Goal: Information Seeking & Learning: Learn about a topic

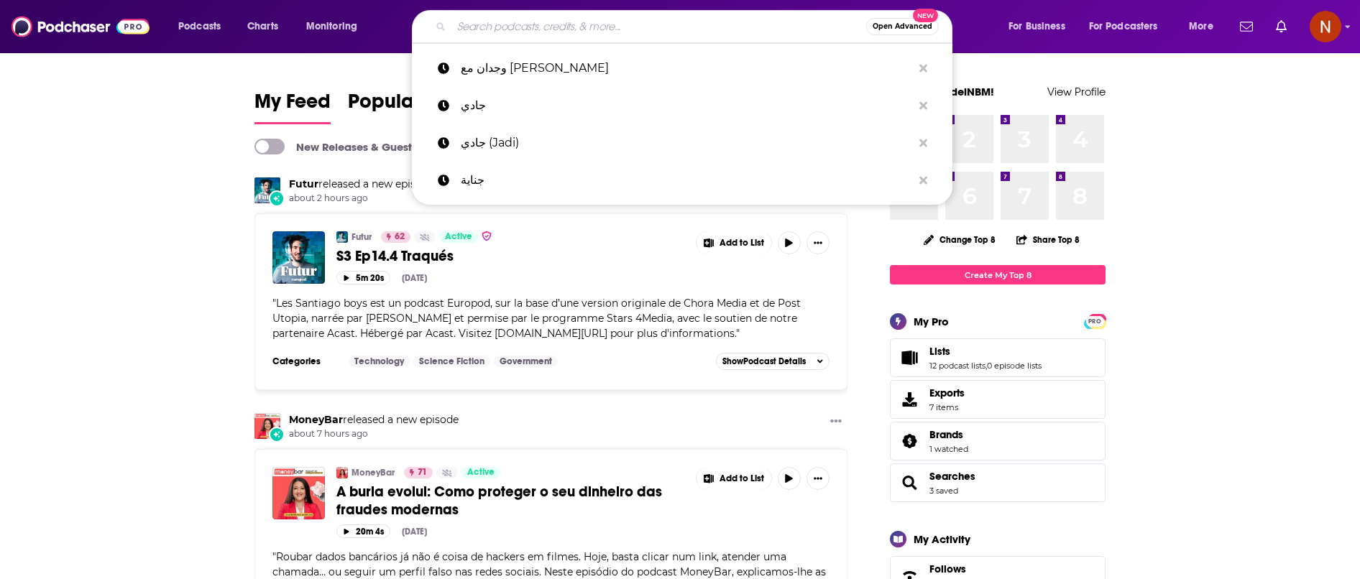
click at [587, 23] on input "Search podcasts, credits, & more..." at bounding box center [658, 26] width 415 height 23
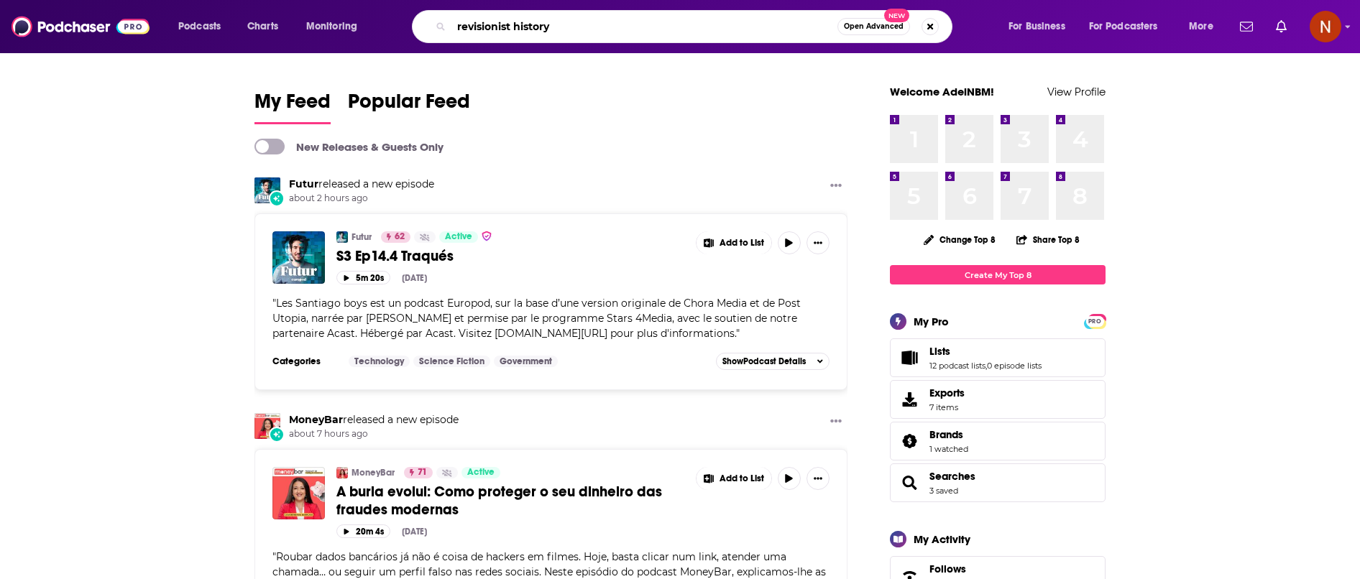
type input "revisionist history"
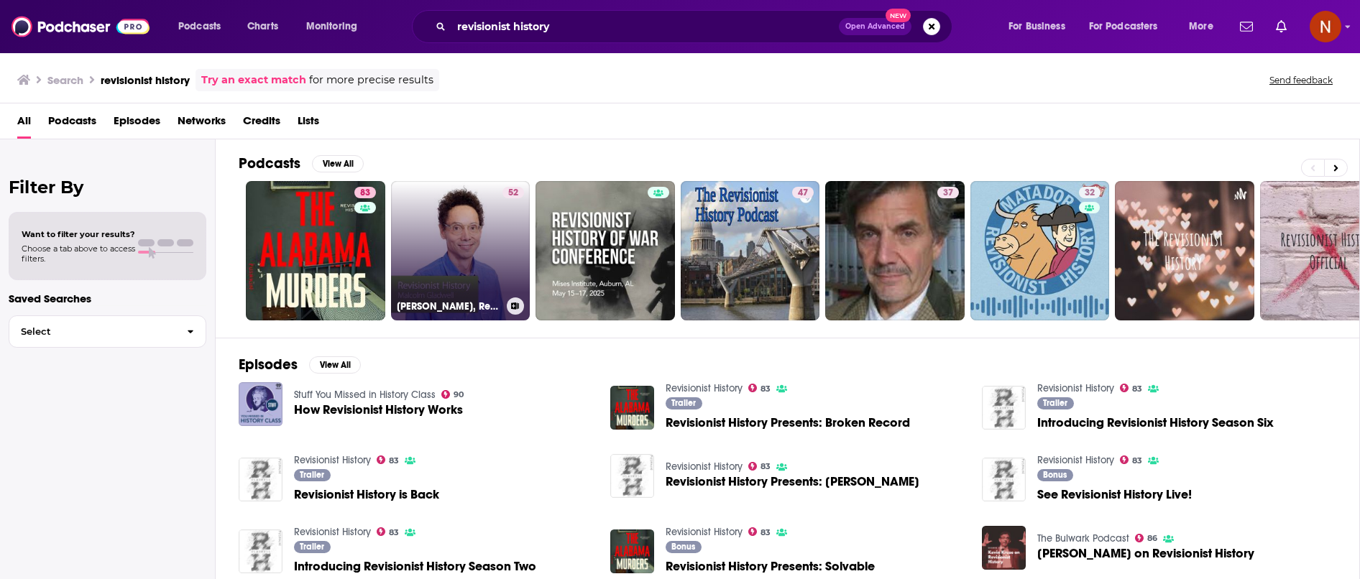
scroll to position [6, 0]
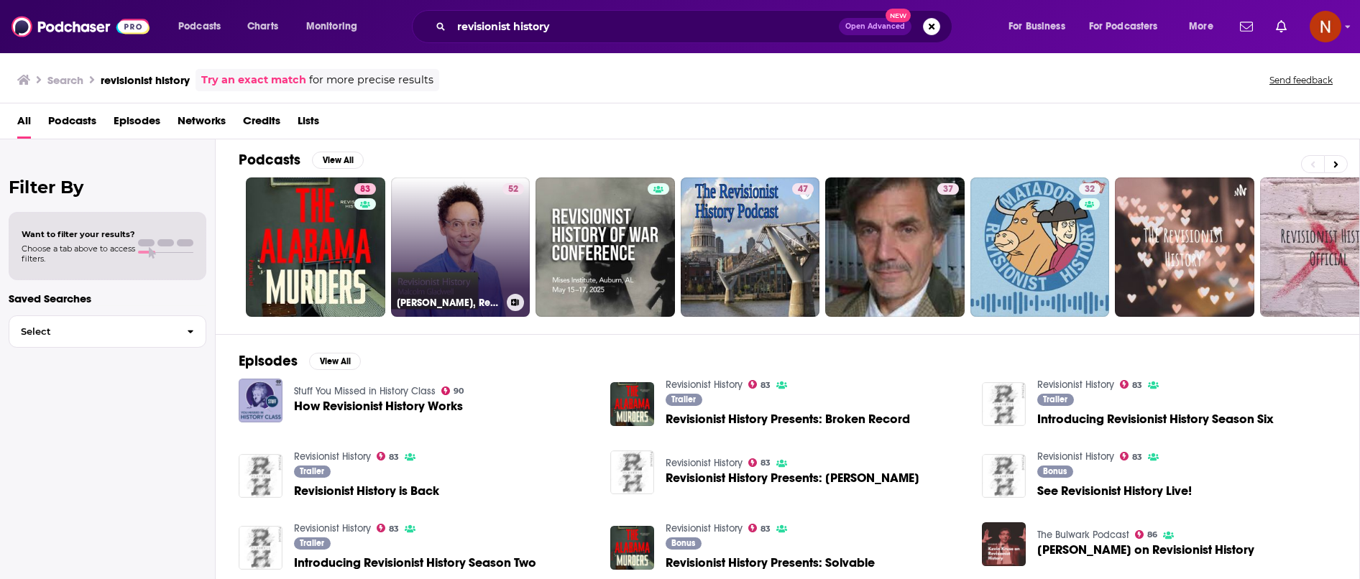
click at [460, 291] on link "52 [PERSON_NAME], Revisionist History: Special Event" at bounding box center [460, 247] width 139 height 139
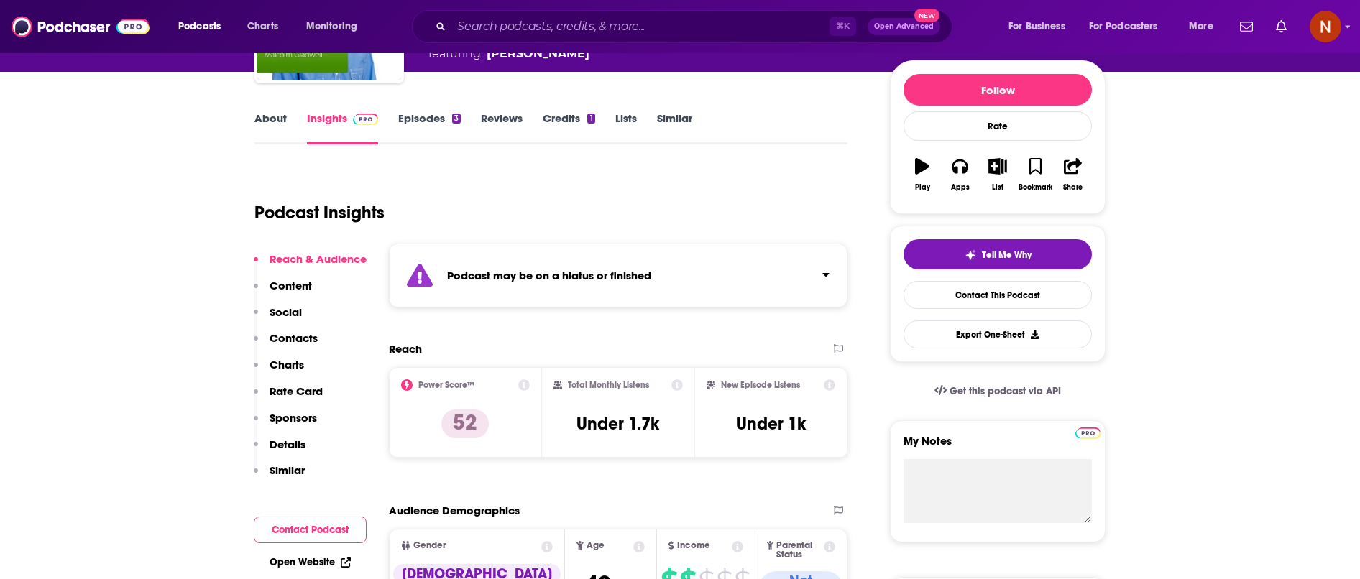
scroll to position [168, 0]
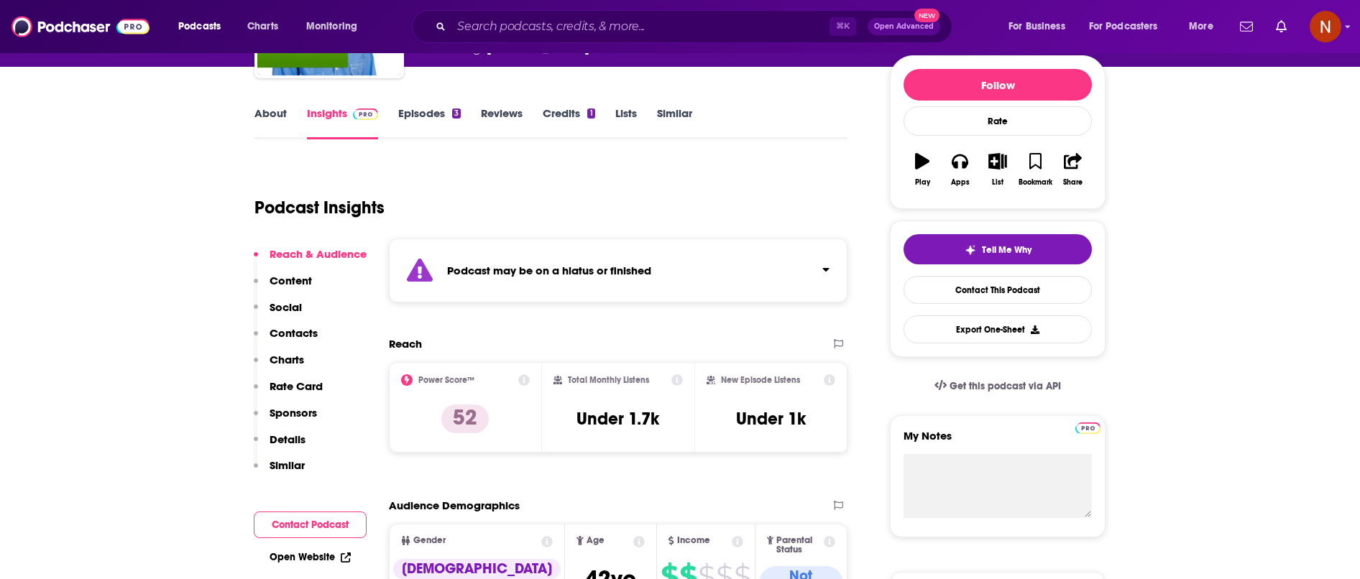
click at [623, 280] on div "Podcast may be on a hiatus or finished" at bounding box center [618, 271] width 459 height 64
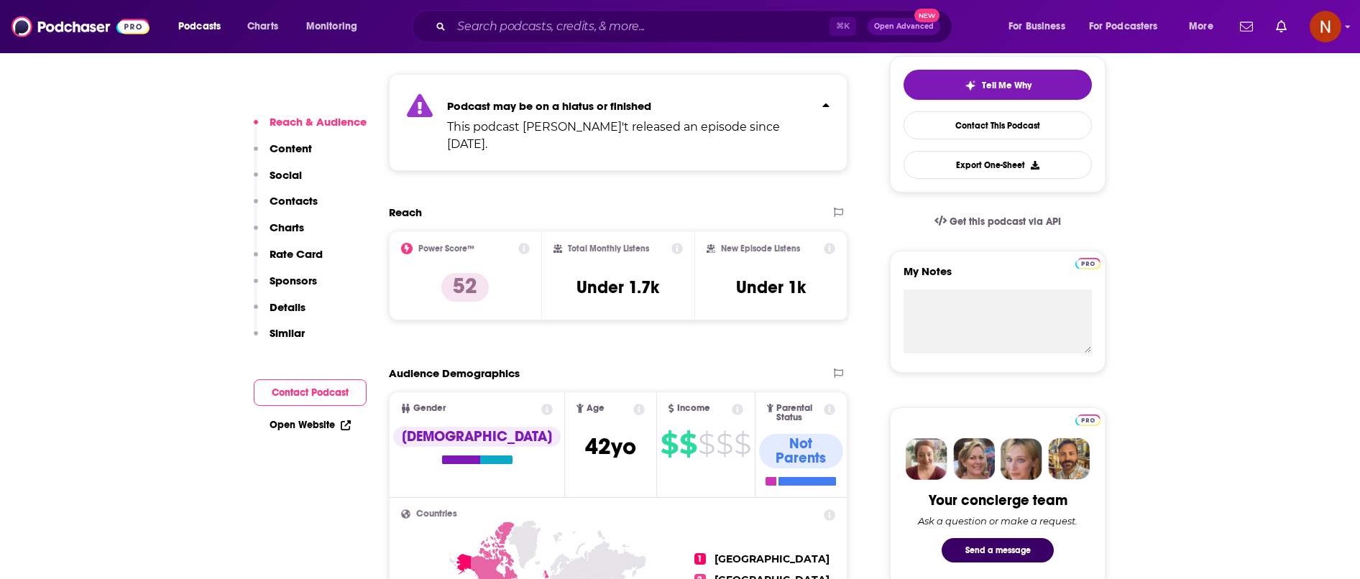
scroll to position [284, 0]
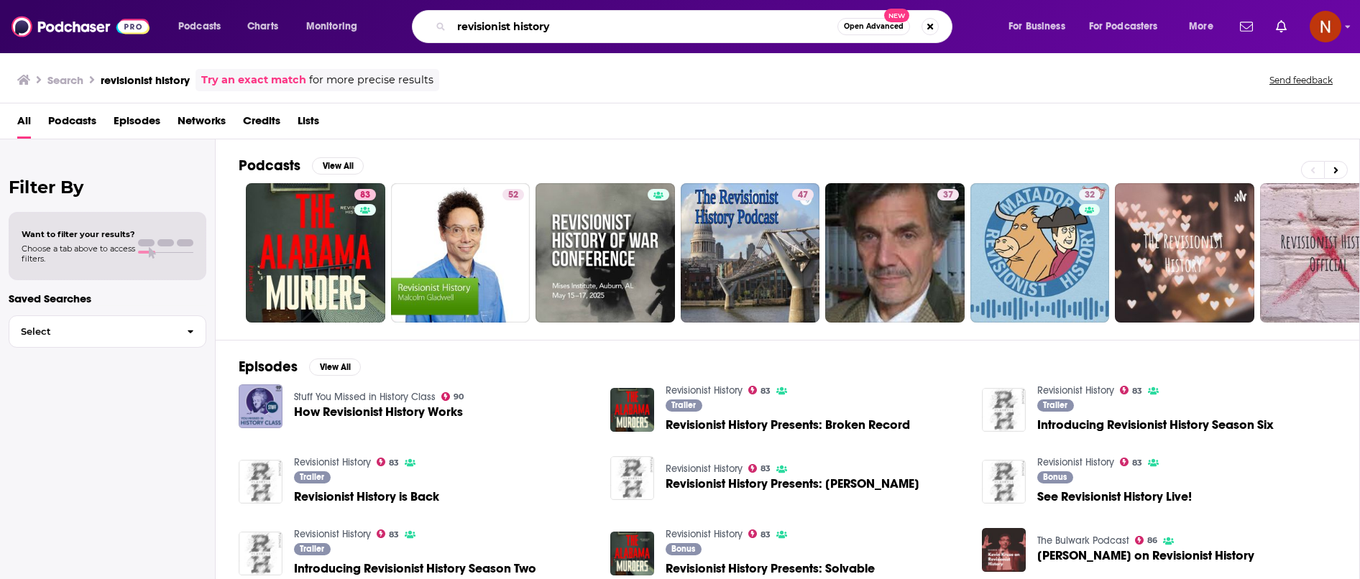
click at [523, 30] on input "revisionist history" at bounding box center [644, 26] width 386 height 23
paste input "Broken Record Podcast"
type input "Broken Record Podcast"
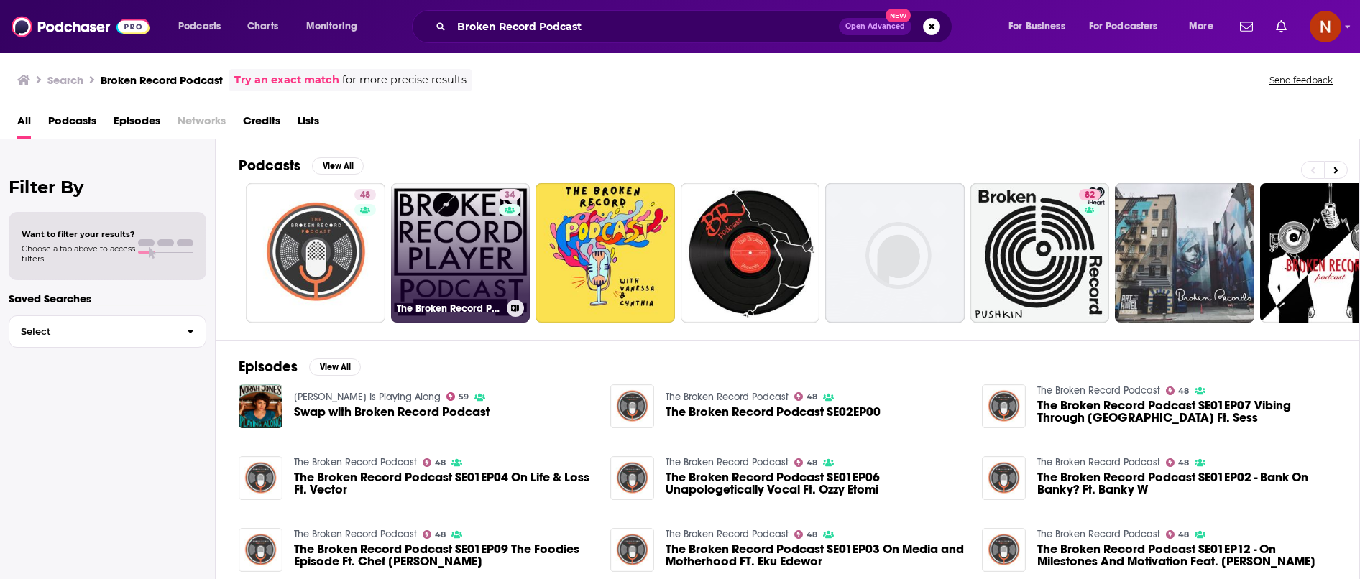
click at [457, 316] on div "The Broken Record Player Podcast" at bounding box center [461, 308] width 128 height 17
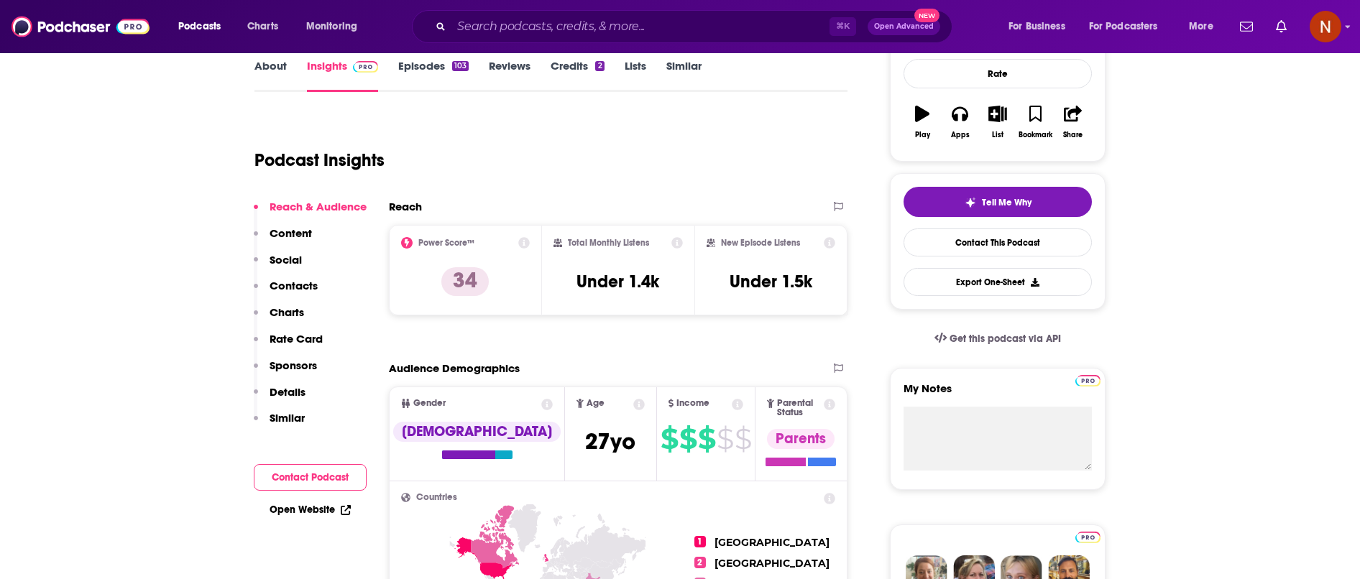
scroll to position [214, 0]
click at [761, 31] on input "Search podcasts, credits, & more..." at bounding box center [640, 26] width 378 height 23
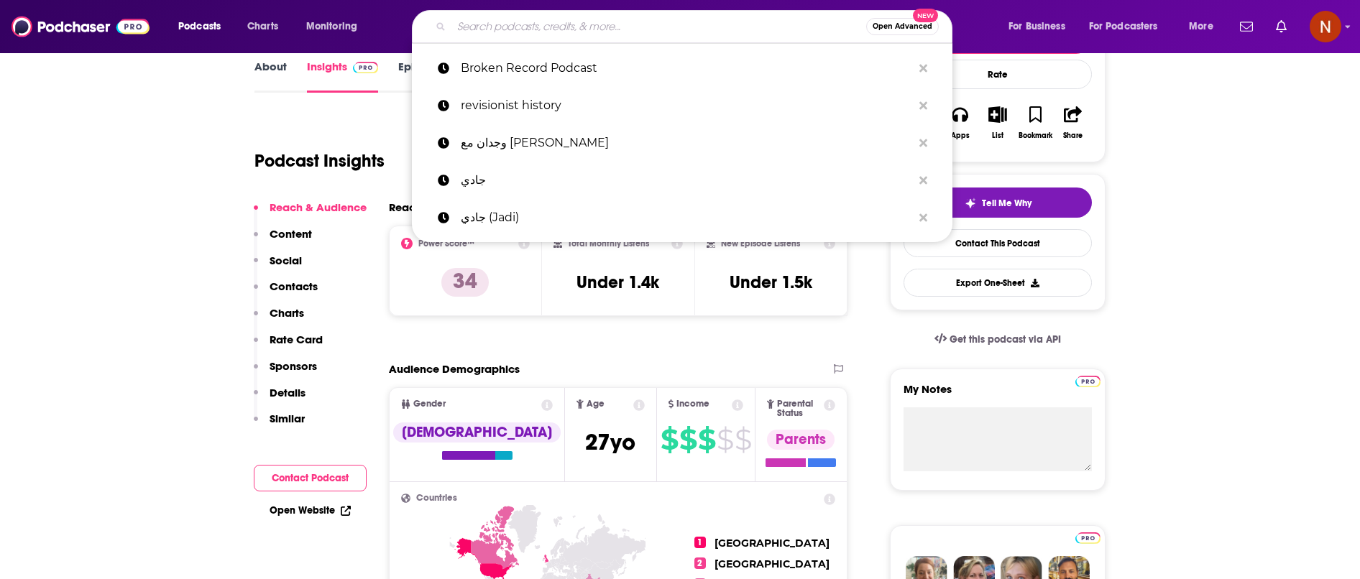
paste input "The Happiness Lab"
type input "The Happiness Lab"
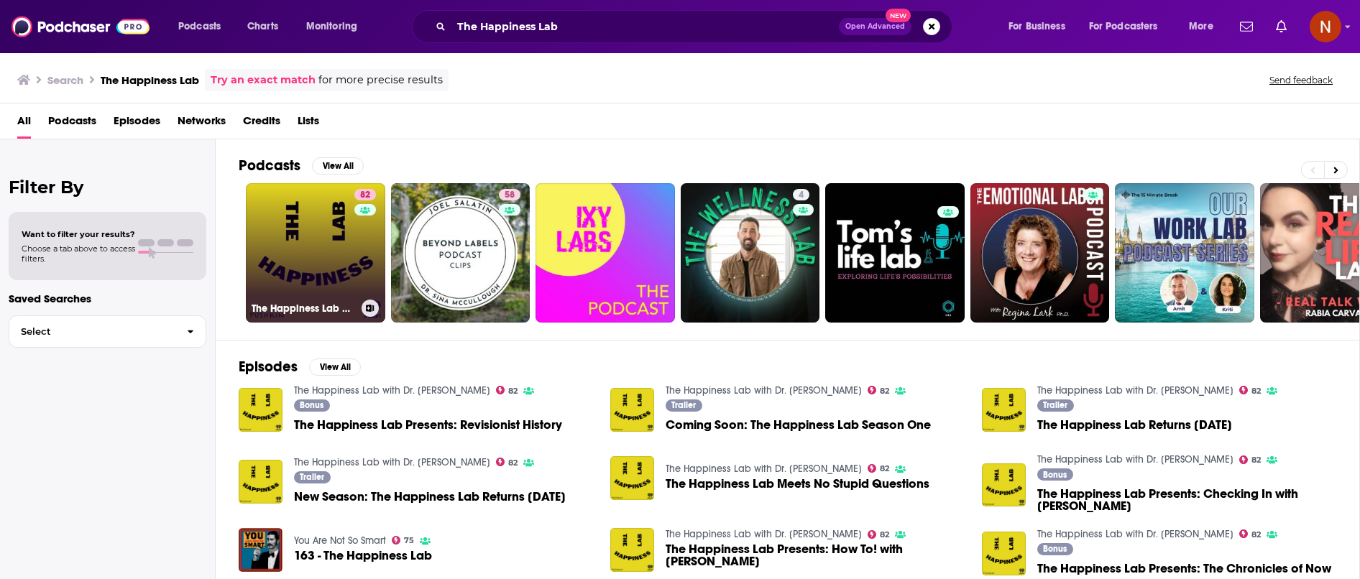
click at [308, 310] on h3 "The Happiness Lab with Dr. [PERSON_NAME]" at bounding box center [304, 309] width 104 height 12
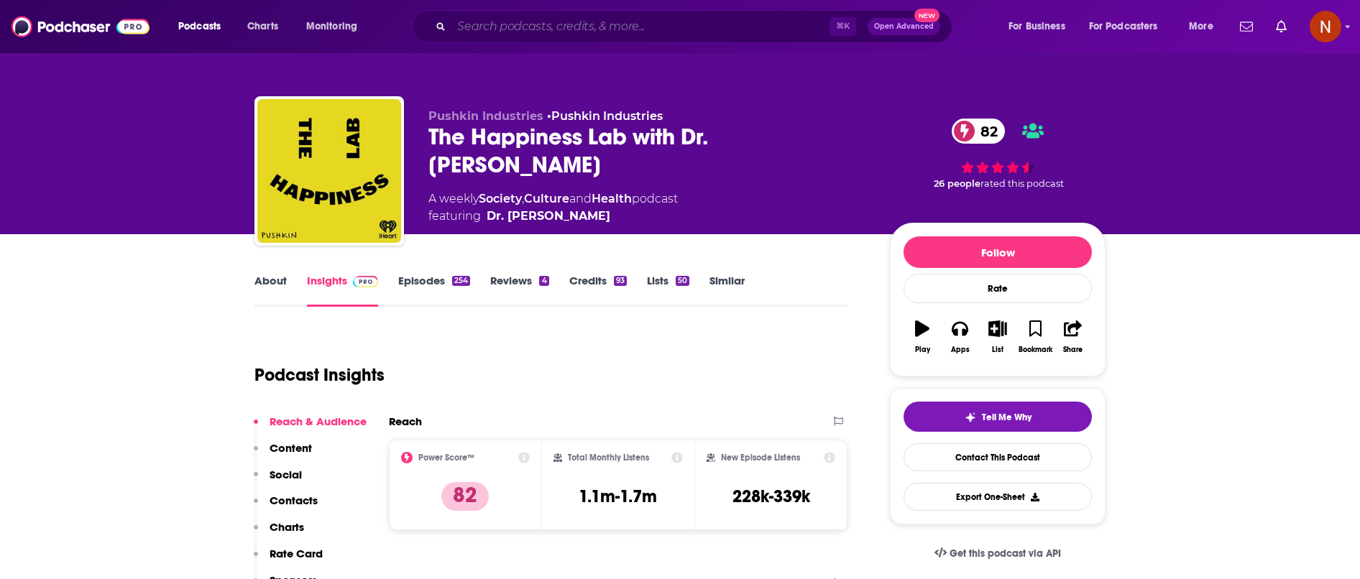
click at [637, 26] on input "Search podcasts, credits, & more..." at bounding box center [640, 26] width 378 height 23
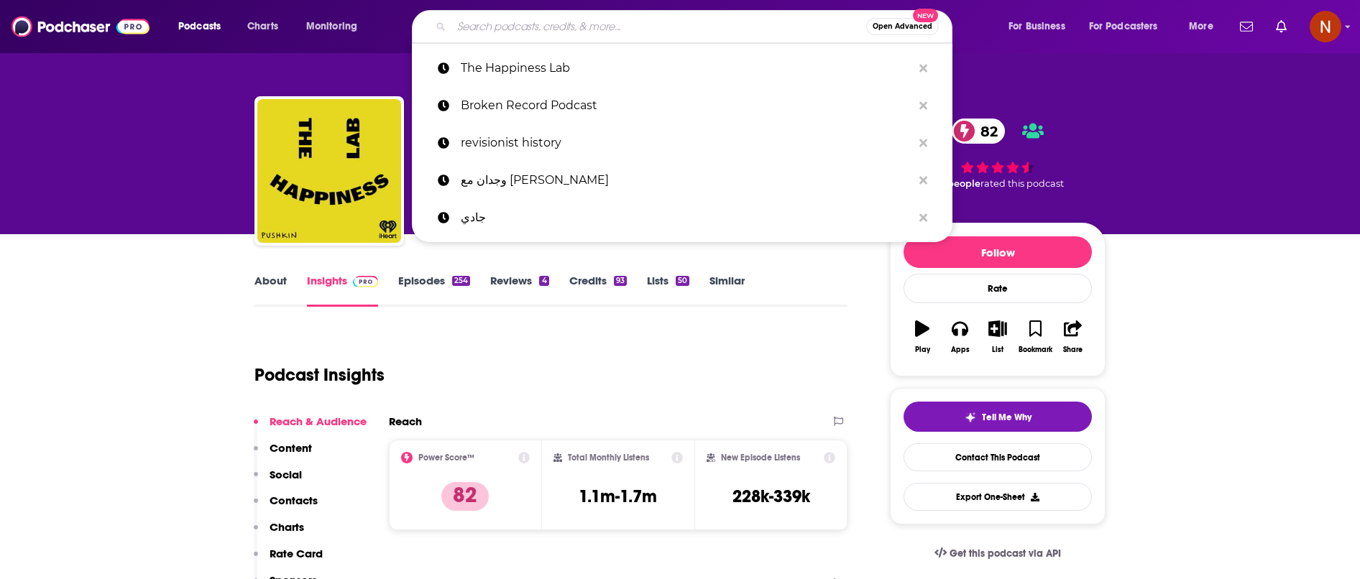
paste input "Against the Rules with [PERSON_NAME]"
type input "Against the Rules with [PERSON_NAME]"
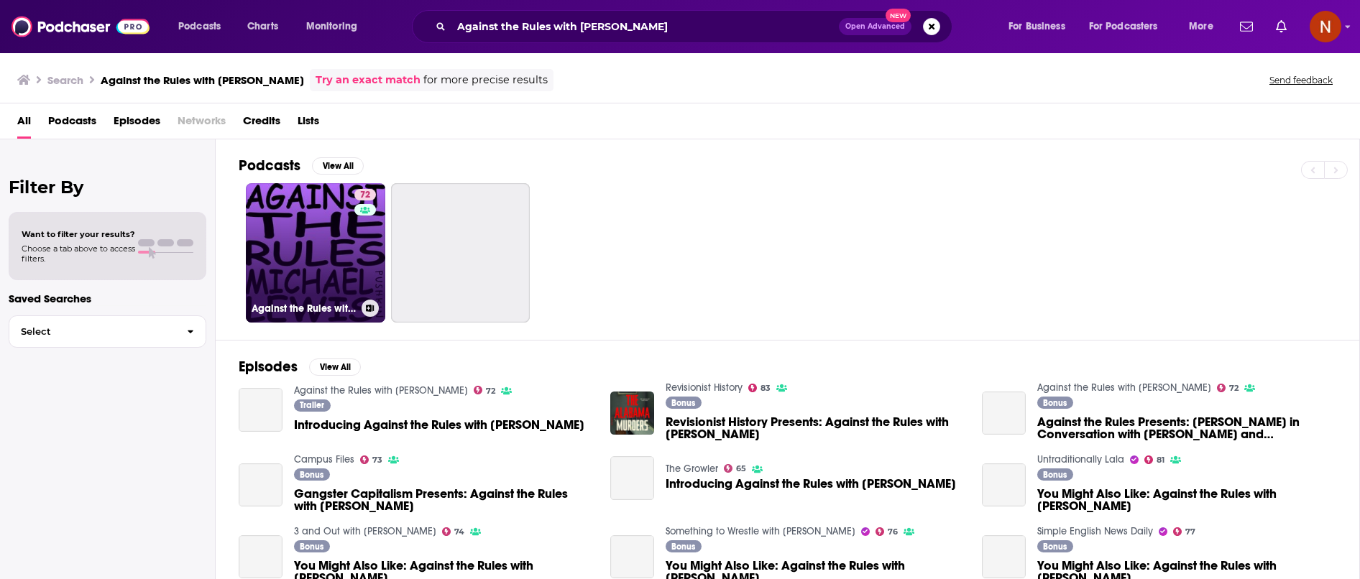
click at [298, 308] on h3 "Against the Rules with [PERSON_NAME]" at bounding box center [304, 309] width 104 height 12
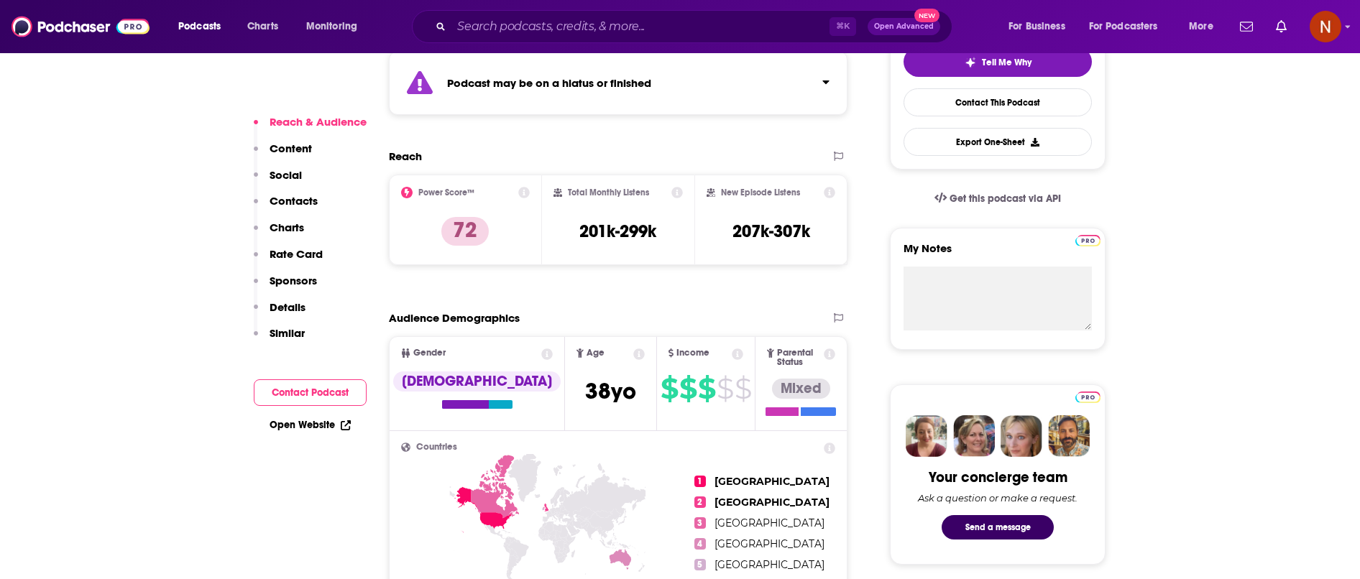
scroll to position [387, 0]
